Goal: Task Accomplishment & Management: Use online tool/utility

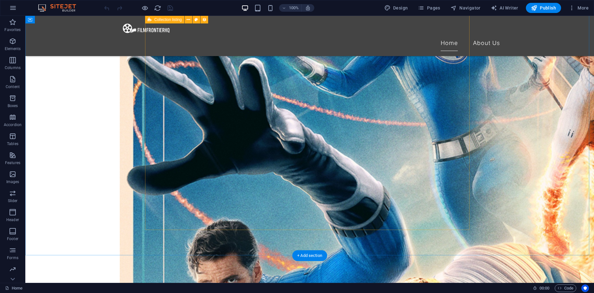
scroll to position [697, 0]
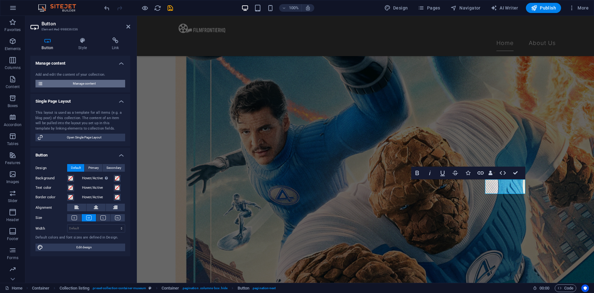
click at [109, 83] on span "Manage content" at bounding box center [84, 84] width 78 height 8
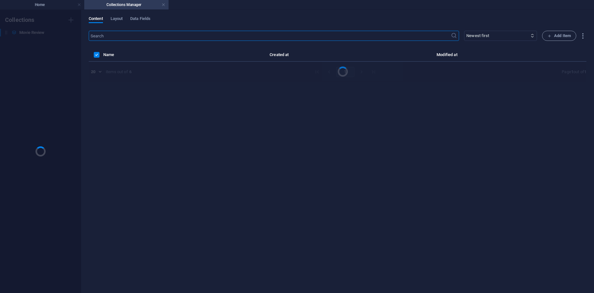
scroll to position [0, 0]
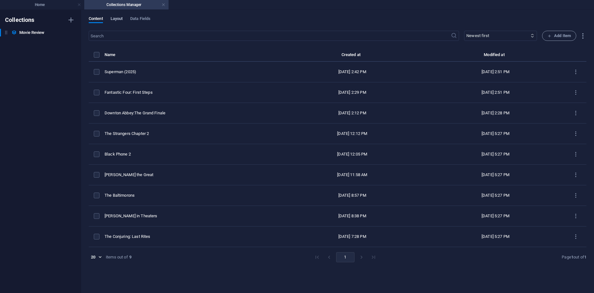
click at [113, 16] on span "Layout" at bounding box center [117, 19] width 12 height 9
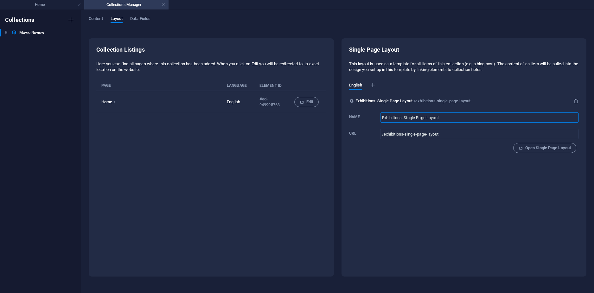
drag, startPoint x: 462, startPoint y: 118, endPoint x: 328, endPoint y: 110, distance: 134.0
click at [328, 110] on div "Collection Listings Here you can find all pages where this collection has been …" at bounding box center [338, 157] width 498 height 238
type input "Movie Review"
type input "/movie-review"
click at [141, 19] on span "Data Fields" at bounding box center [140, 19] width 20 height 9
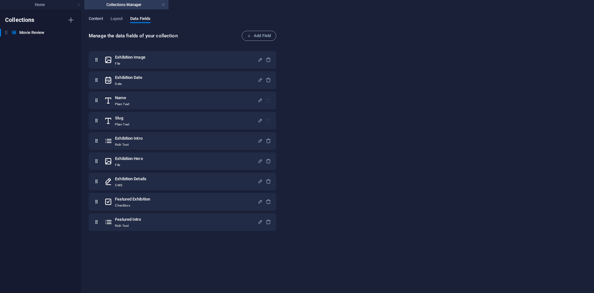
click at [100, 19] on span "Content" at bounding box center [96, 19] width 14 height 9
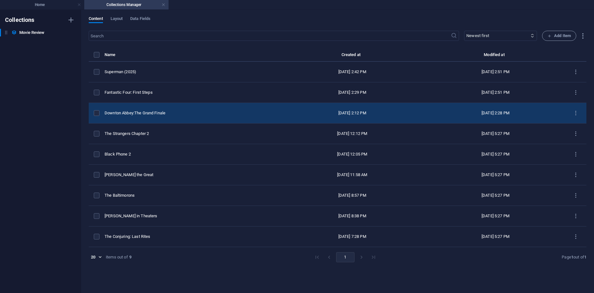
click at [191, 108] on td "Downton Abbey:The Grand Finale" at bounding box center [192, 113] width 174 height 21
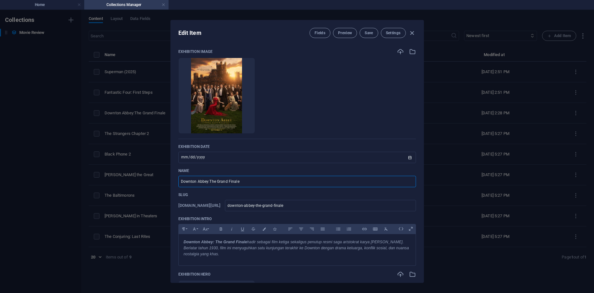
click at [210, 183] on input "Downton Abbey:The Grand Finale" at bounding box center [297, 181] width 238 height 11
type input "Downton Abbey: The Grand Finale"
click at [366, 30] on button "Save" at bounding box center [369, 33] width 18 height 10
click at [37, 6] on h4 "Home" at bounding box center [42, 4] width 84 height 7
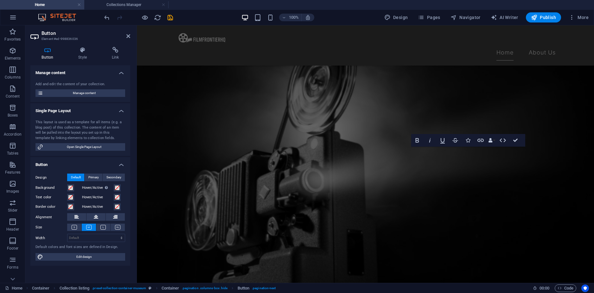
scroll to position [712, 0]
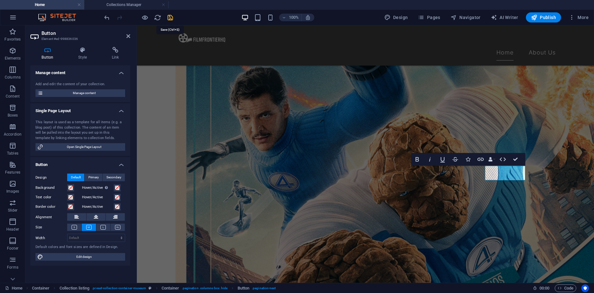
click at [169, 18] on icon "save" at bounding box center [170, 17] width 7 height 7
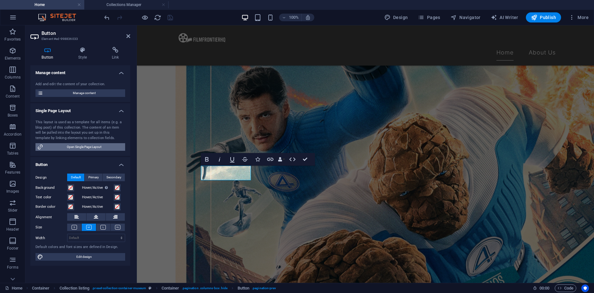
click at [97, 146] on span "Open Single Page Layout" at bounding box center [84, 147] width 78 height 8
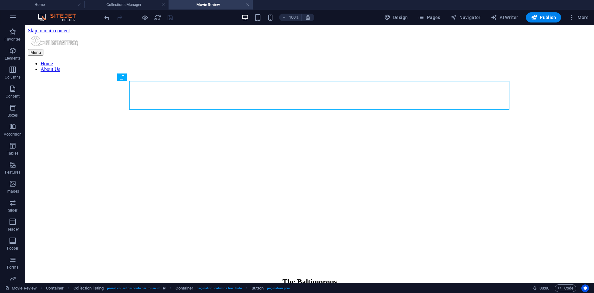
scroll to position [0, 0]
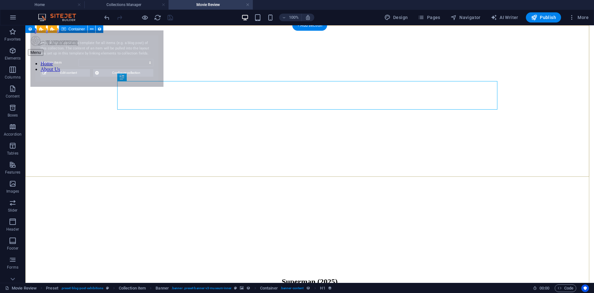
select select "68dcdb4bc54f6e1076064e7e"
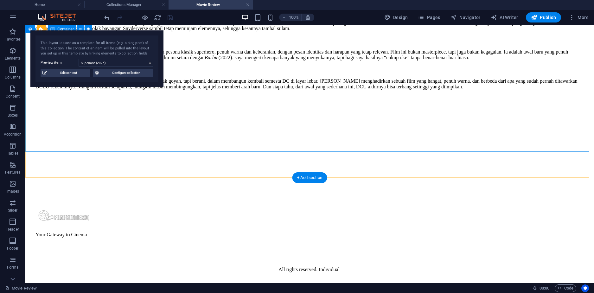
scroll to position [782, 0]
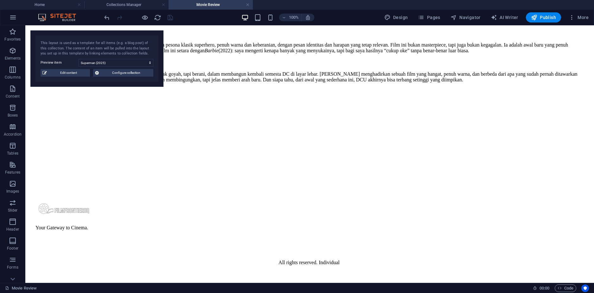
click at [50, 10] on header "100% Design Pages Navigator AI Writer Publish More" at bounding box center [297, 18] width 594 height 16
click at [53, 6] on h4 "Home" at bounding box center [42, 4] width 84 height 7
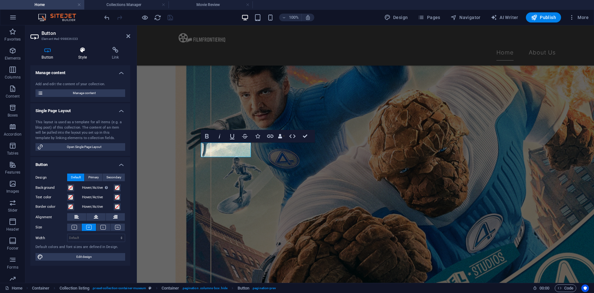
click at [81, 59] on h4 "Style" at bounding box center [84, 53] width 34 height 13
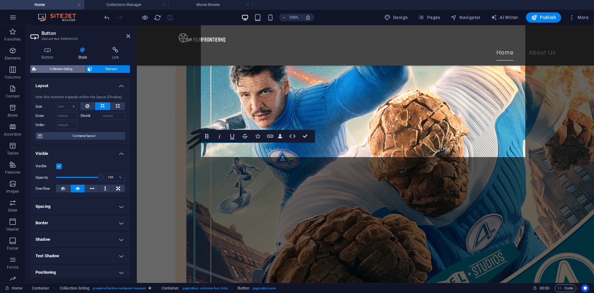
click at [75, 67] on span "Collection listing" at bounding box center [60, 69] width 45 height 8
select select "rem"
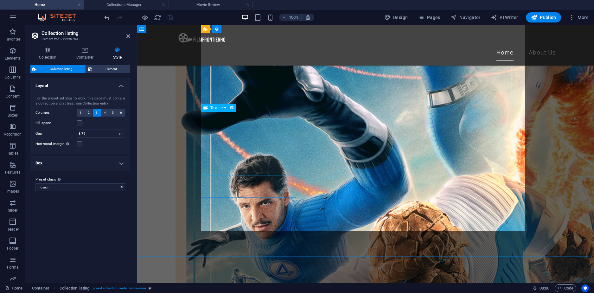
scroll to position [577, 0]
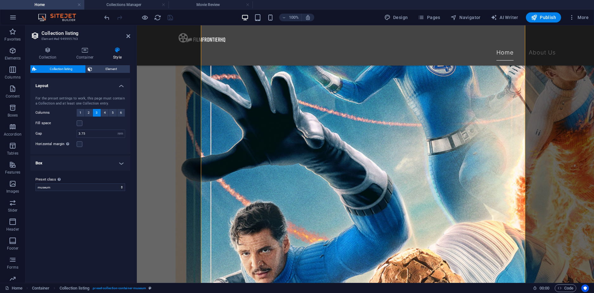
click at [120, 163] on h4 "Box" at bounding box center [80, 163] width 100 height 15
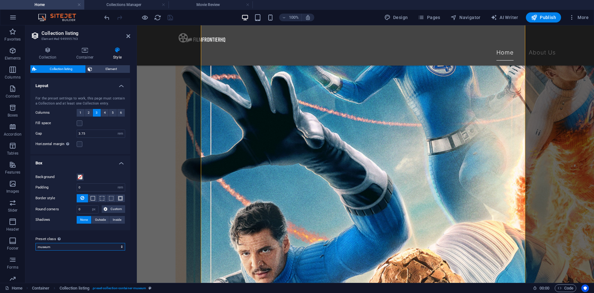
click at [122, 248] on select "museum museum-featured museum-events Add preset class" at bounding box center [80, 247] width 90 height 8
click at [113, 246] on select "museum museum-featured museum-events Add preset class" at bounding box center [80, 247] width 90 height 8
click at [103, 114] on button "4" at bounding box center [105, 113] width 8 height 8
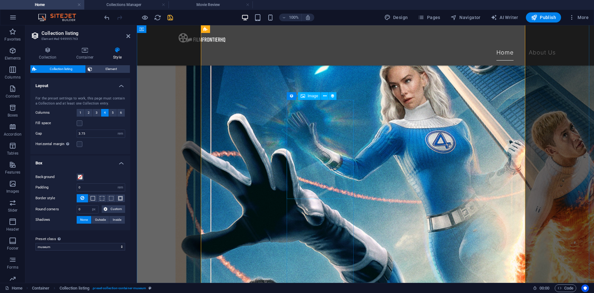
scroll to position [515, 0]
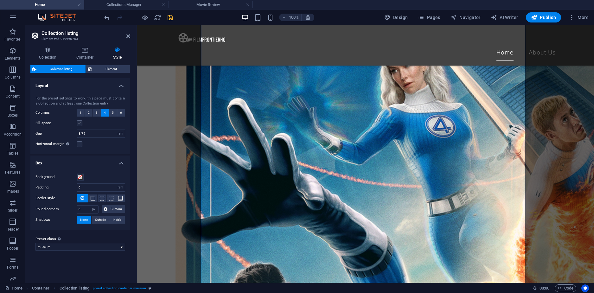
click at [80, 124] on label at bounding box center [80, 123] width 6 height 6
click at [0, 0] on input "Fill space" at bounding box center [0, 0] width 0 height 0
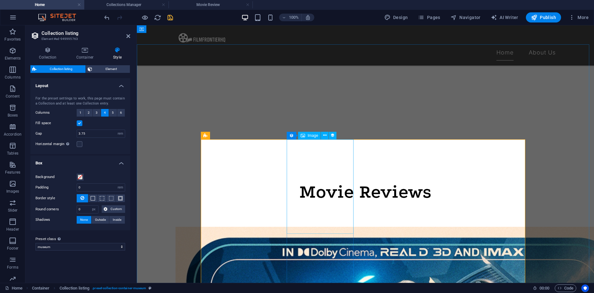
scroll to position [198, 0]
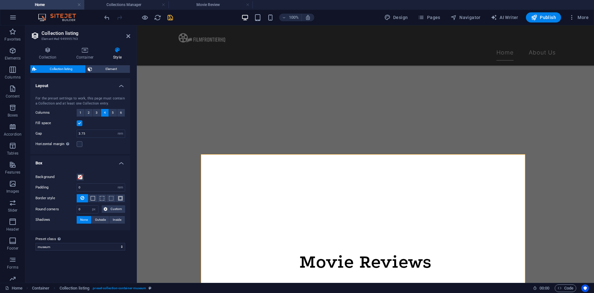
click at [80, 123] on label at bounding box center [80, 123] width 6 height 6
click at [0, 0] on input "Fill space" at bounding box center [0, 0] width 0 height 0
click at [105, 65] on div "Collection Container Style General Collection Movie Review Sort by Created at (…" at bounding box center [80, 162] width 100 height 231
click at [107, 67] on span "Element" at bounding box center [111, 69] width 34 height 8
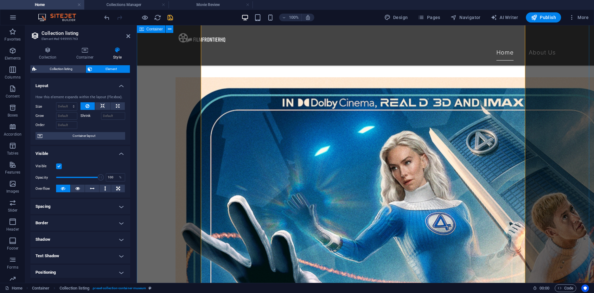
scroll to position [420, 0]
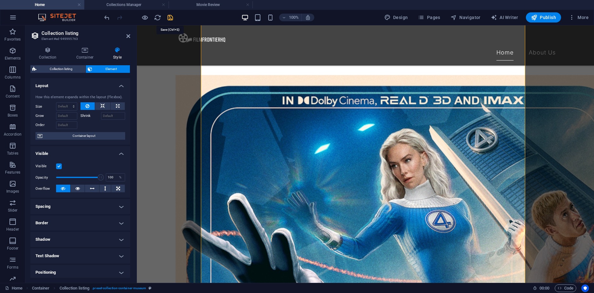
click at [170, 19] on icon "save" at bounding box center [170, 17] width 7 height 7
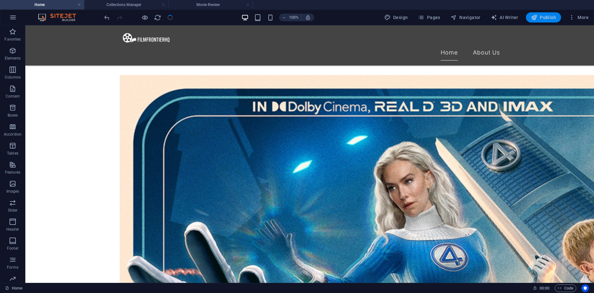
click at [545, 20] on span "Publish" at bounding box center [543, 17] width 25 height 6
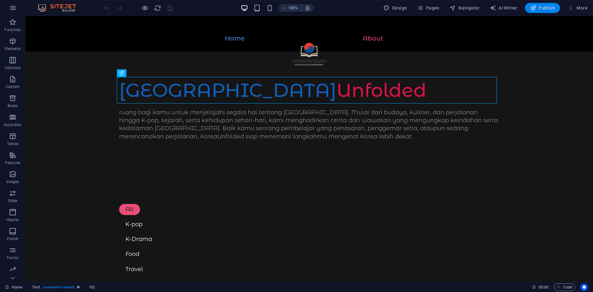
click at [555, 6] on span "Publish" at bounding box center [542, 8] width 25 height 6
